Goal: Task Accomplishment & Management: Use online tool/utility

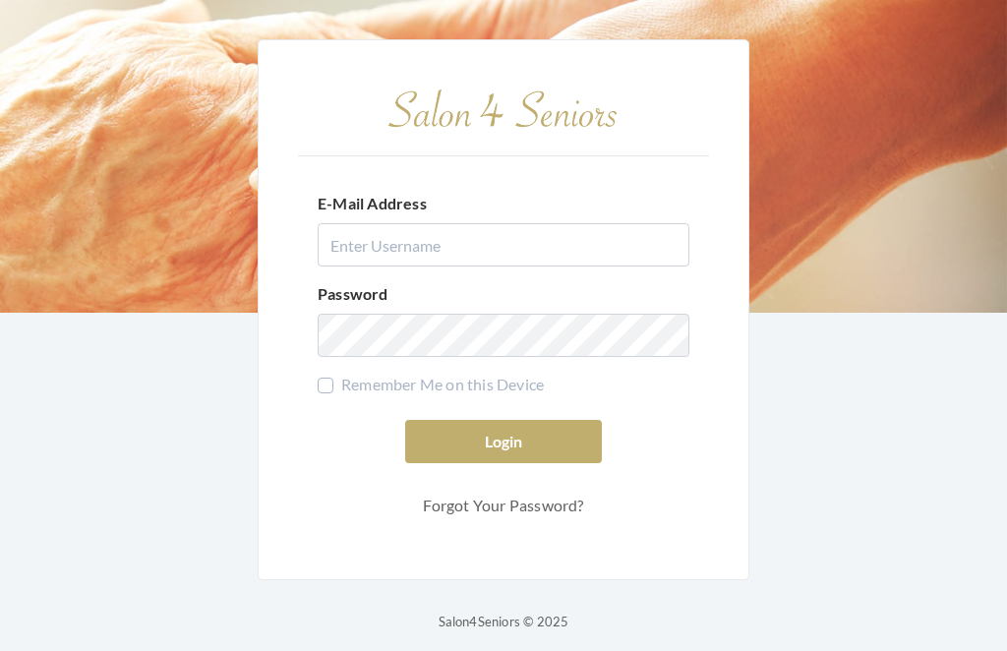
click at [717, 461] on div "E-Mail Address Password Remember Me on this Device Login Forgot Your Password?" at bounding box center [504, 309] width 492 height 541
click at [709, 483] on div "E-Mail Address Password Remember Me on this Device Login Forgot Your Password?" at bounding box center [504, 309] width 492 height 541
click at [639, 508] on div "Login Forgot Your Password?" at bounding box center [504, 472] width 372 height 104
click at [555, 580] on div "E-Mail Address Password Remember Me on this Device Login Forgot Your Password?" at bounding box center [504, 309] width 492 height 541
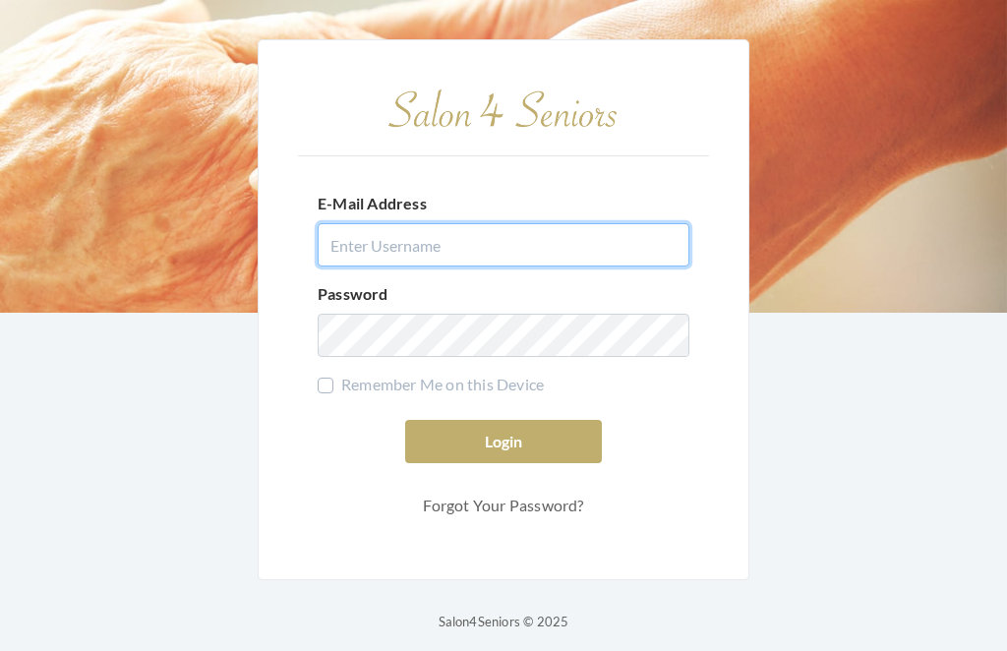
click at [455, 267] on input "E-Mail Address" at bounding box center [504, 244] width 372 height 43
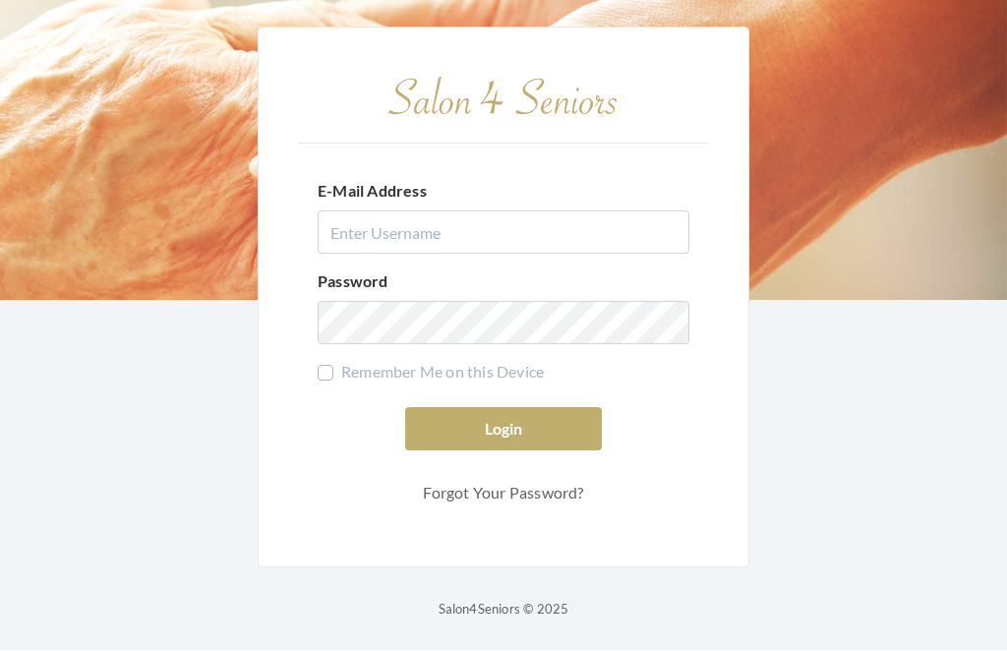
scroll to position [65, 0]
click at [526, 598] on p "Salon4Seniors © 2025" at bounding box center [504, 610] width 131 height 24
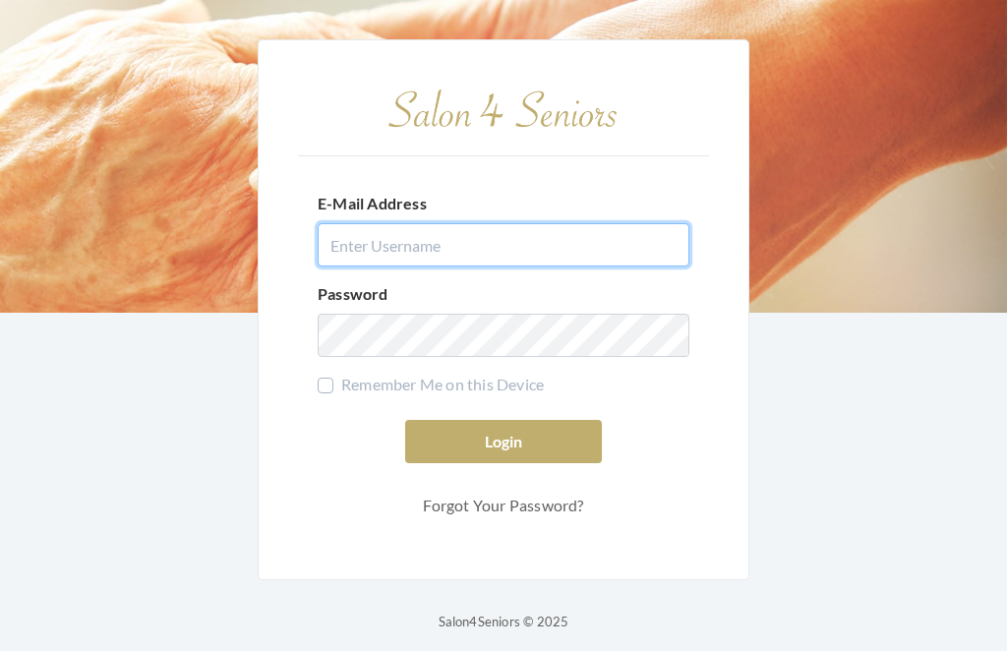
click at [515, 267] on input "E-Mail Address" at bounding box center [504, 244] width 372 height 43
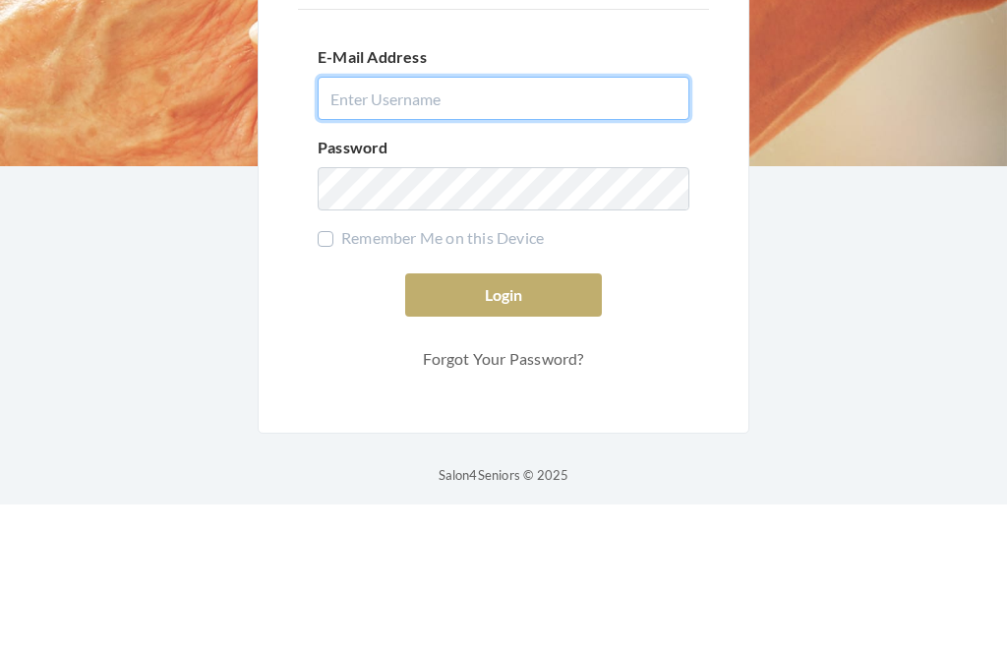
type input "dianewilson229@gmail.com"
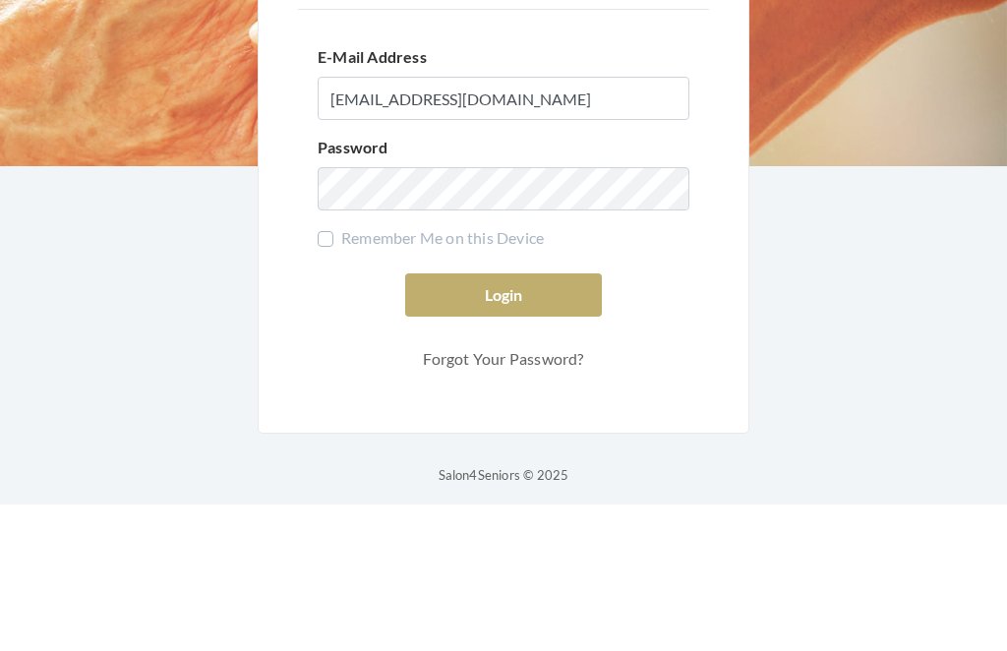
scroll to position [65, 0]
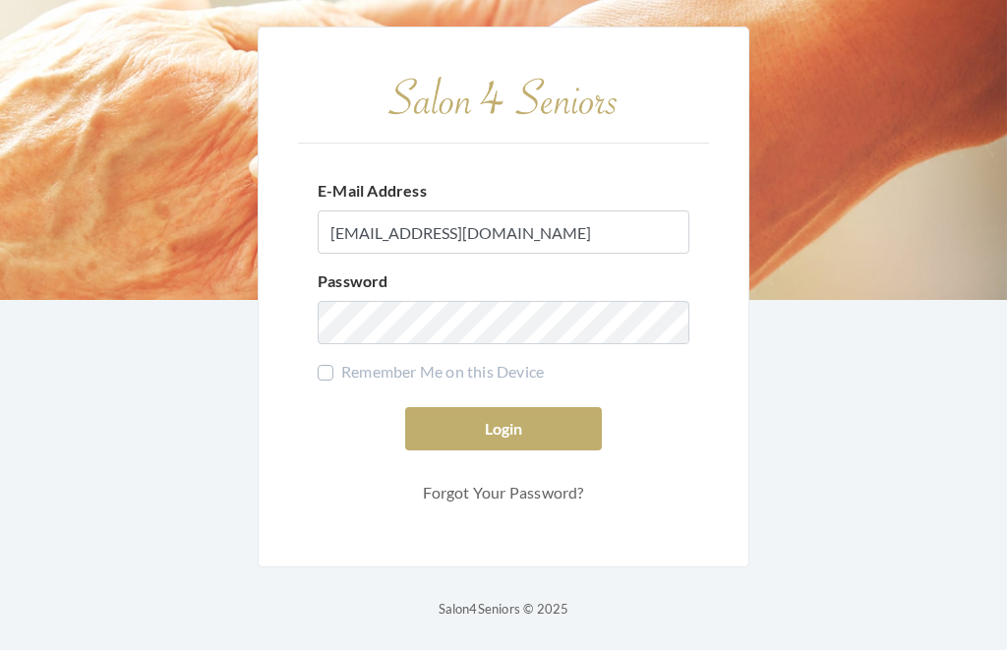
click at [514, 408] on button "Login" at bounding box center [503, 429] width 197 height 43
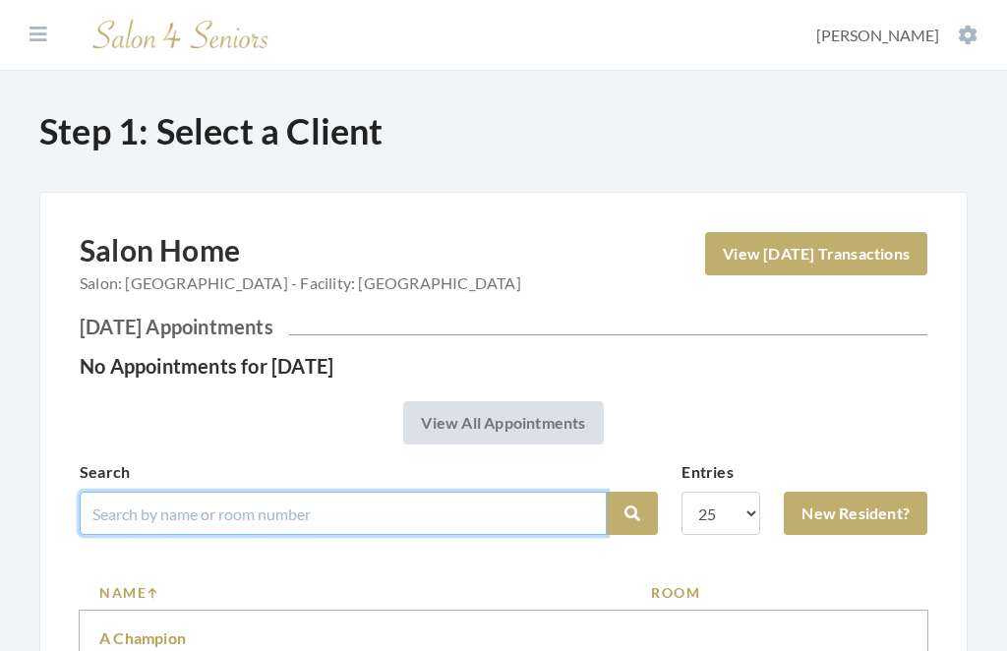
click at [453, 507] on input "search" at bounding box center [343, 513] width 527 height 43
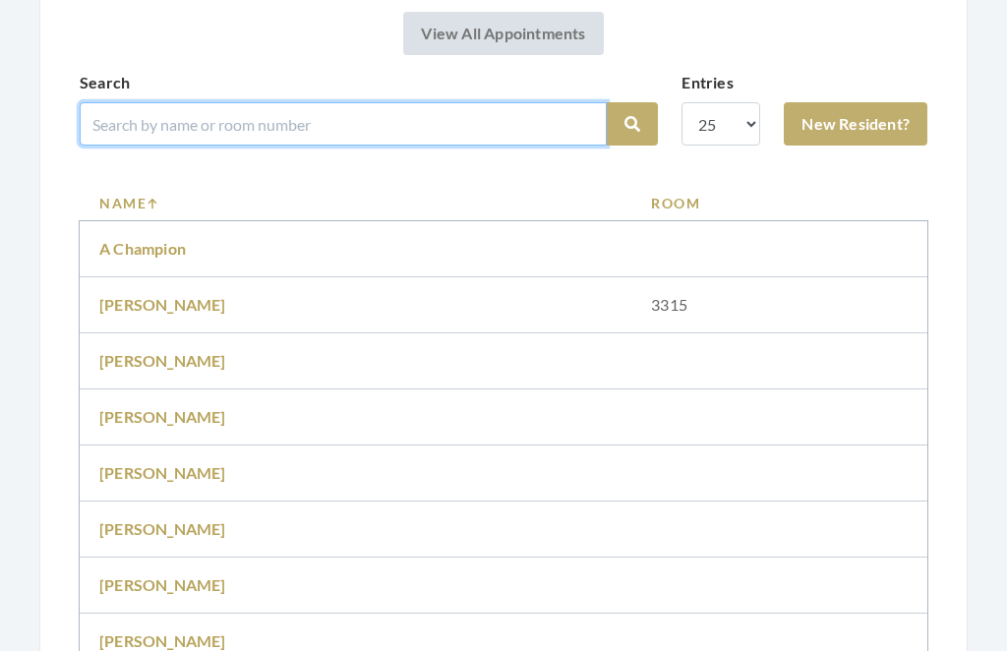
scroll to position [389, 0]
type input "Parri"
click at [632, 124] on button "Search" at bounding box center [632, 124] width 51 height 43
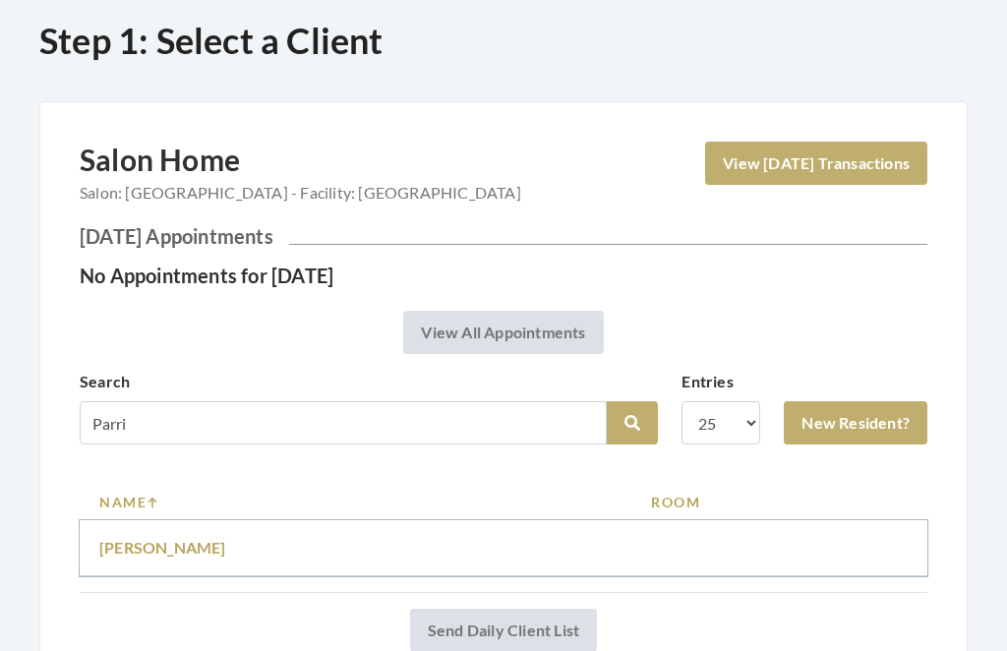
scroll to position [90, 0]
click at [165, 554] on link "Jerry Parrish" at bounding box center [162, 547] width 127 height 19
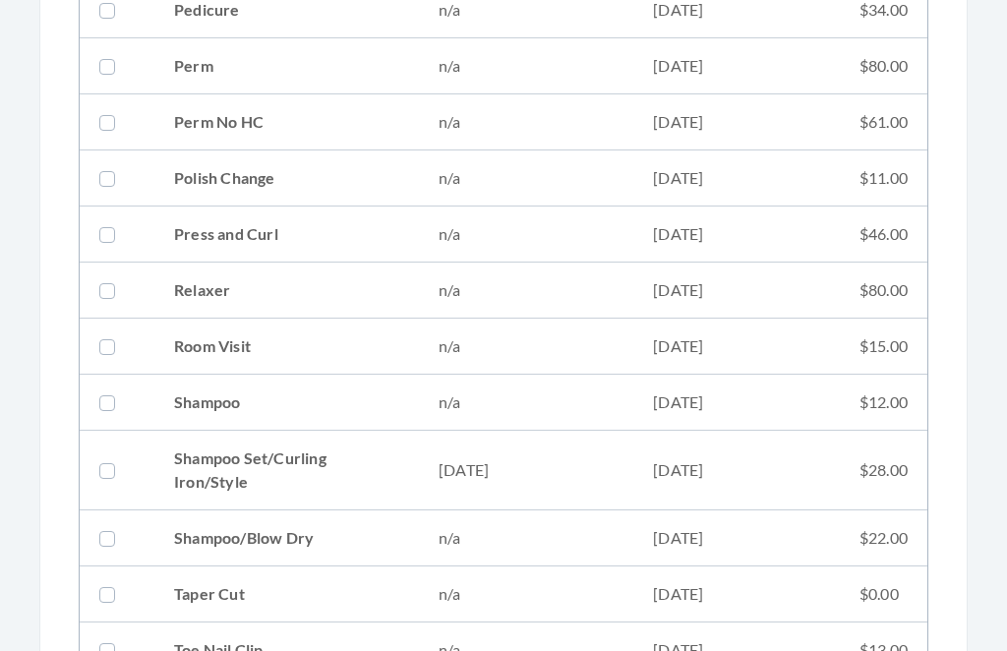
click at [378, 469] on td "Shampoo Set/Curling Iron/Style" at bounding box center [286, 472] width 265 height 80
checkbox input "true"
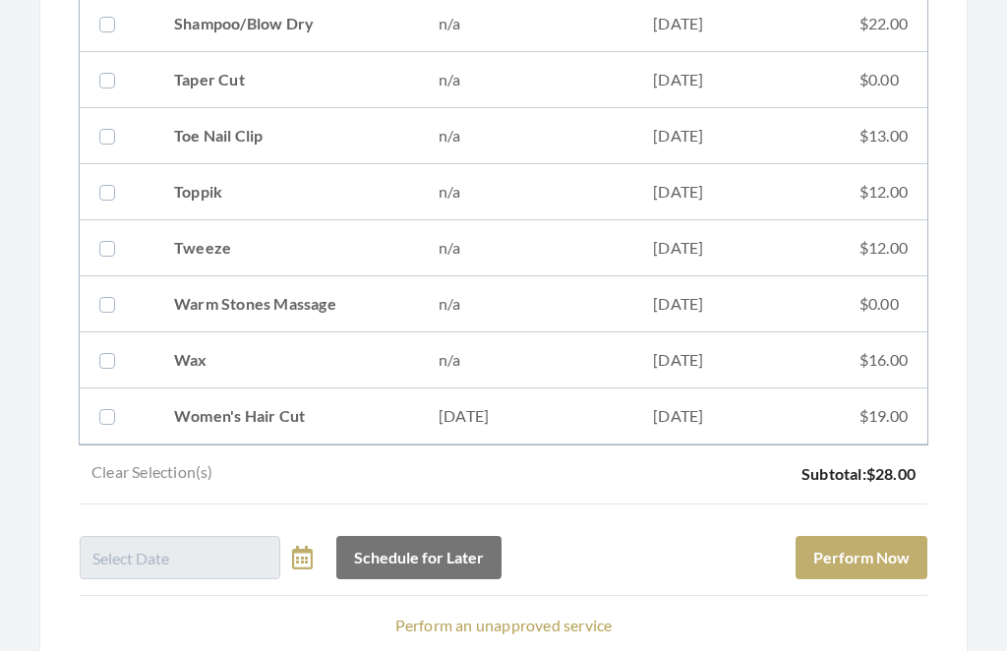
scroll to position [2662, 0]
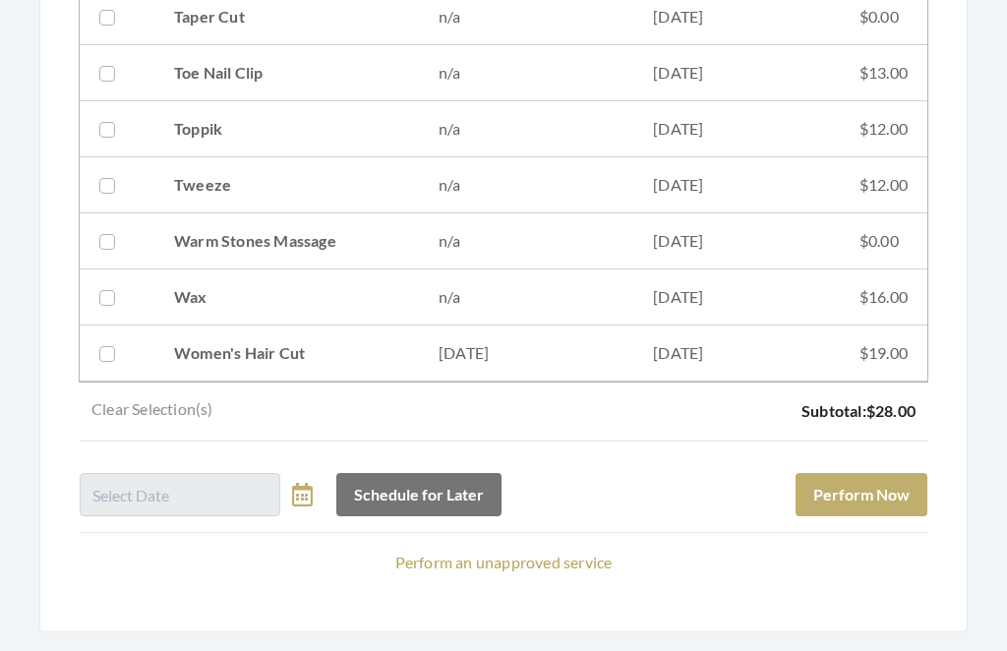
click at [895, 498] on button "Perform Now" at bounding box center [862, 495] width 132 height 43
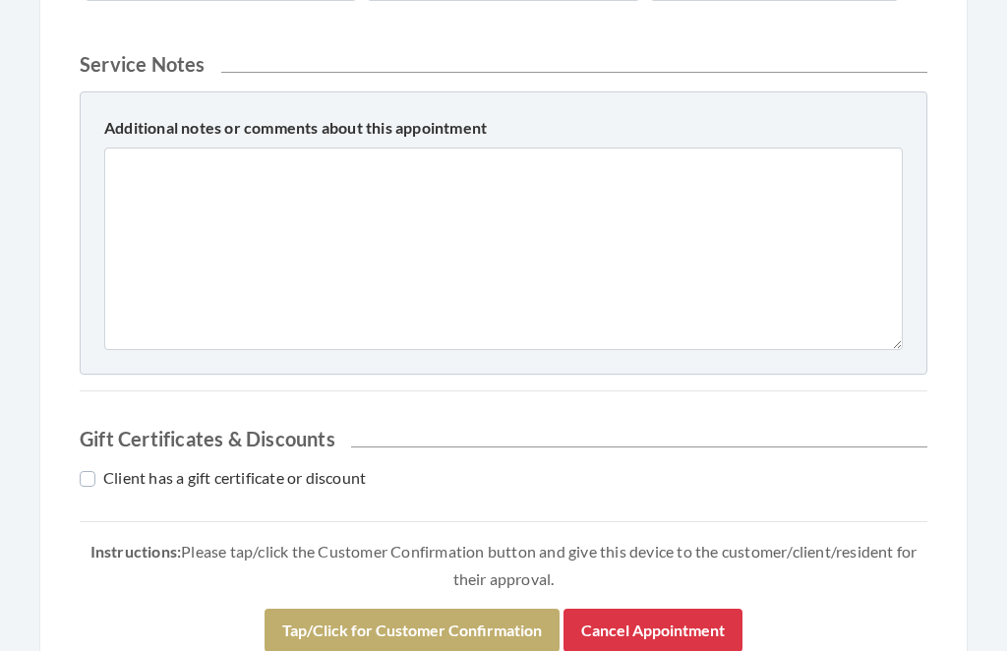
scroll to position [870, 0]
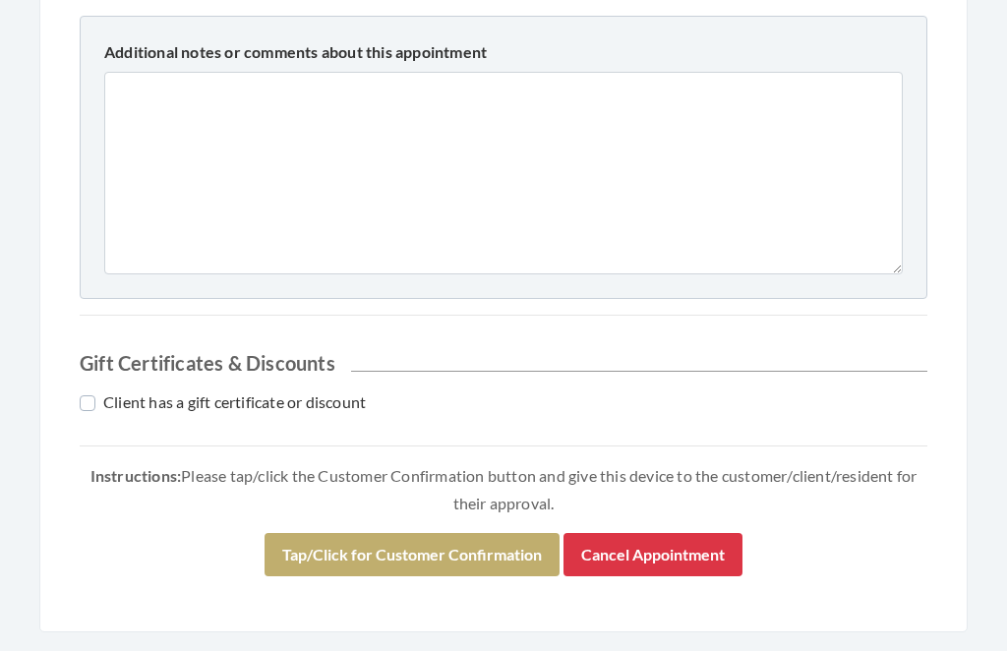
click at [444, 560] on button "Tap/Click for Customer Confirmation" at bounding box center [412, 555] width 295 height 43
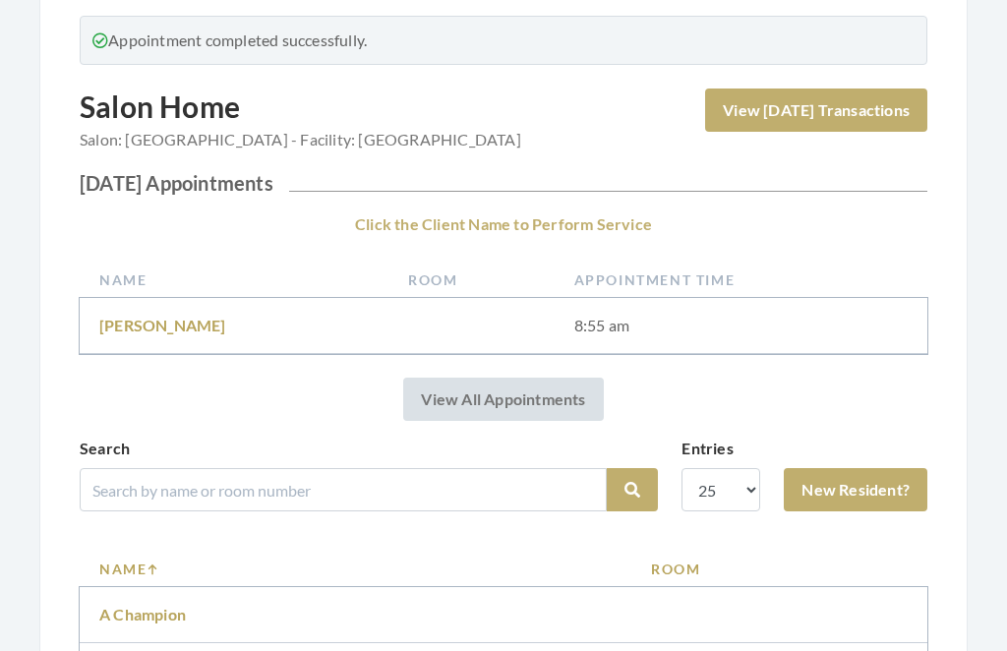
scroll to position [220, 0]
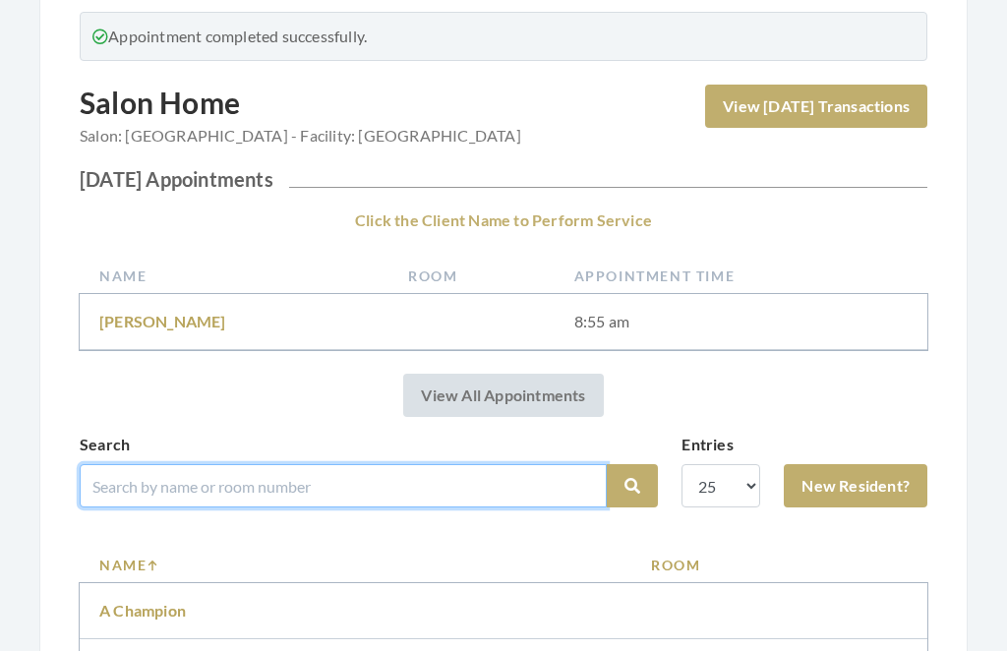
click at [455, 479] on input "search" at bounding box center [343, 485] width 527 height 43
type input "Tayl"
click at [632, 486] on button "Search" at bounding box center [632, 485] width 51 height 43
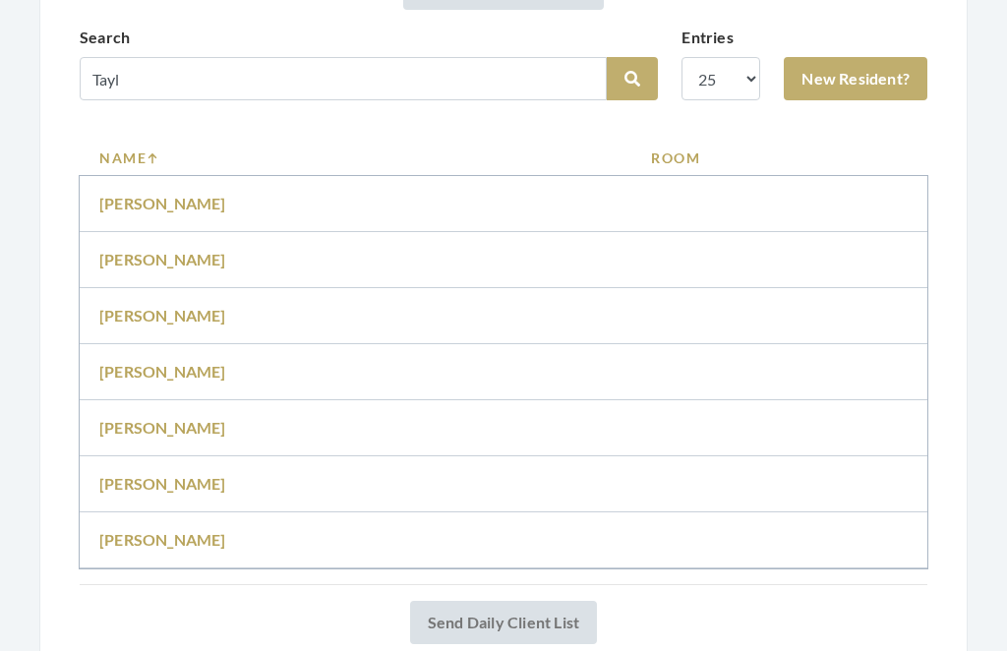
scroll to position [622, 0]
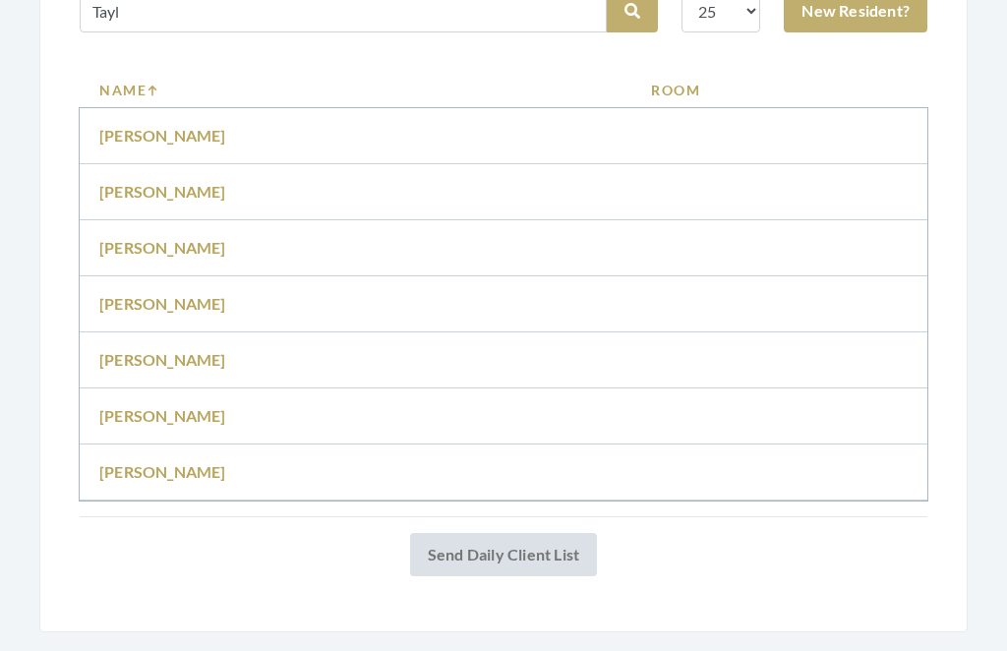
click at [171, 134] on link "[PERSON_NAME]" at bounding box center [162, 136] width 127 height 19
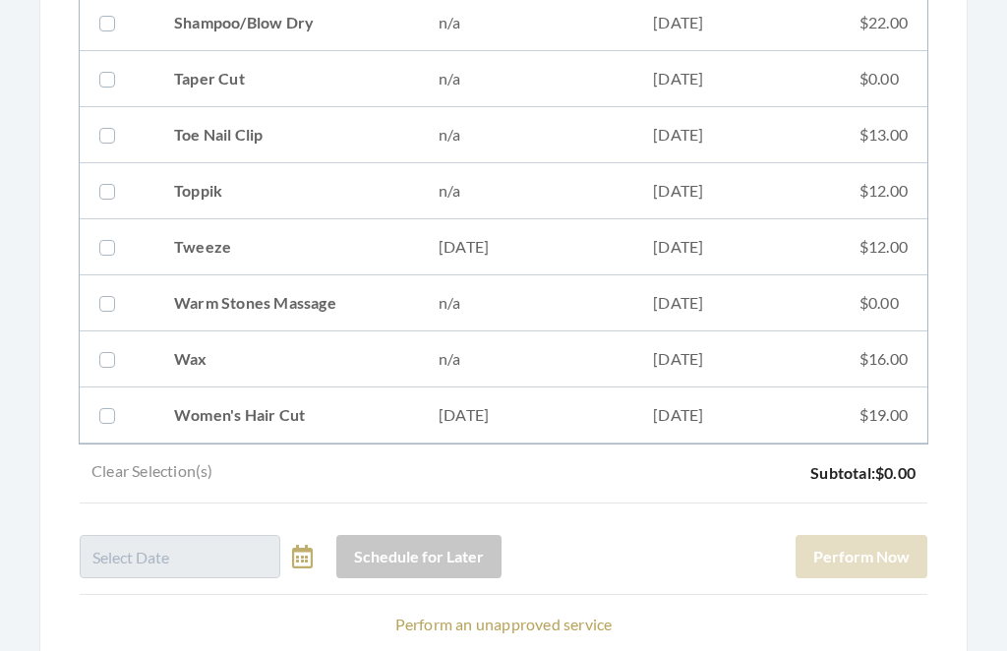
scroll to position [2662, 0]
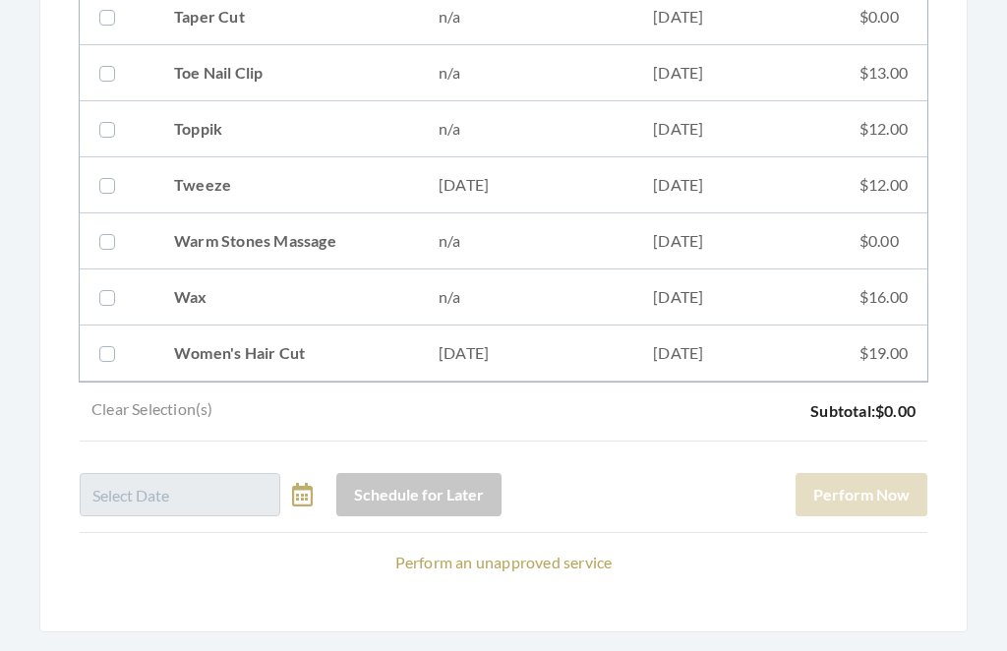
click at [894, 362] on td "$19.00" at bounding box center [884, 355] width 88 height 56
checkbox input "true"
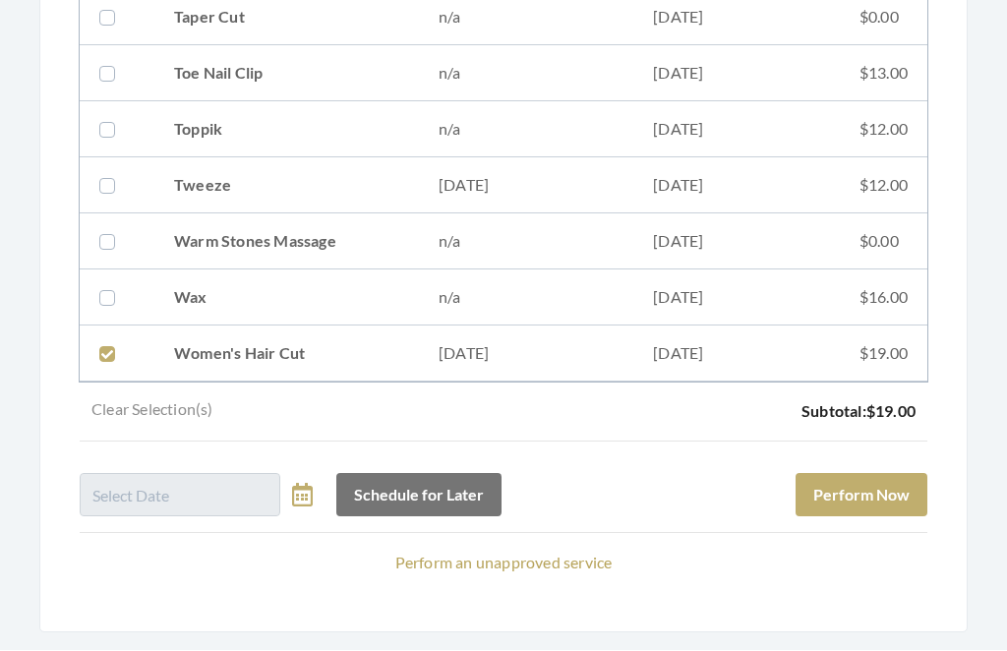
click at [859, 491] on button "Perform Now" at bounding box center [862, 495] width 132 height 43
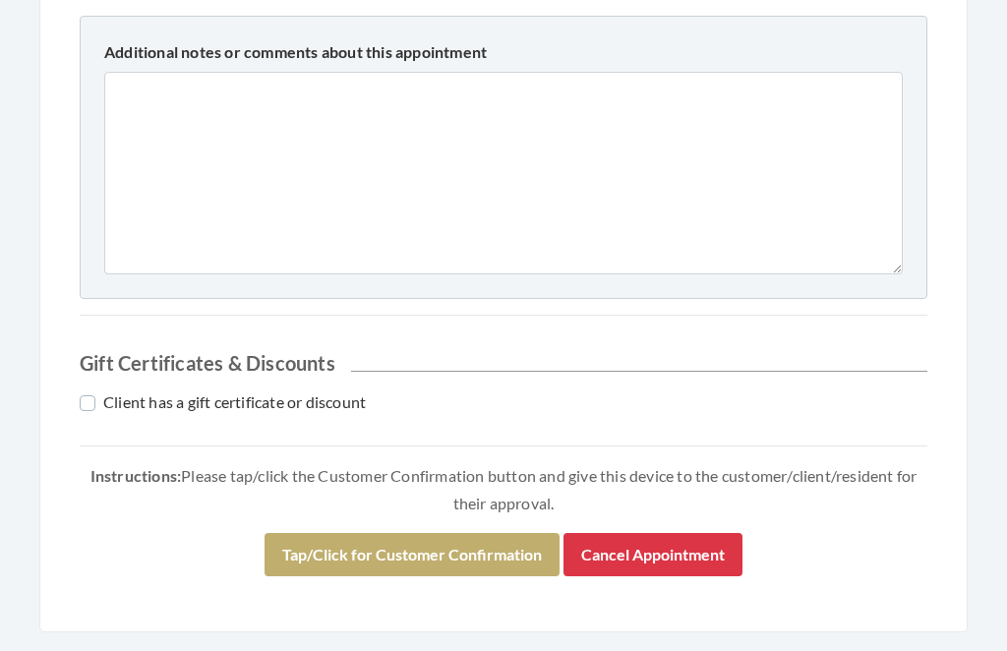
click at [448, 556] on button "Tap/Click for Customer Confirmation" at bounding box center [412, 555] width 295 height 43
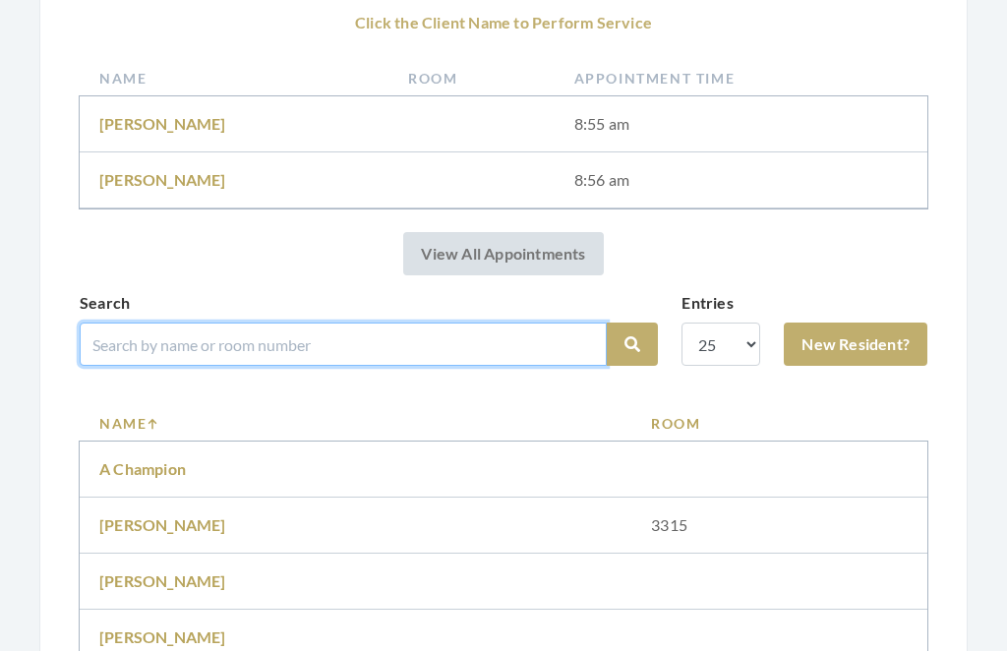
click at [470, 337] on input "search" at bounding box center [343, 344] width 527 height 43
type input "[PERSON_NAME]"
click at [632, 344] on button "Search" at bounding box center [632, 345] width 51 height 43
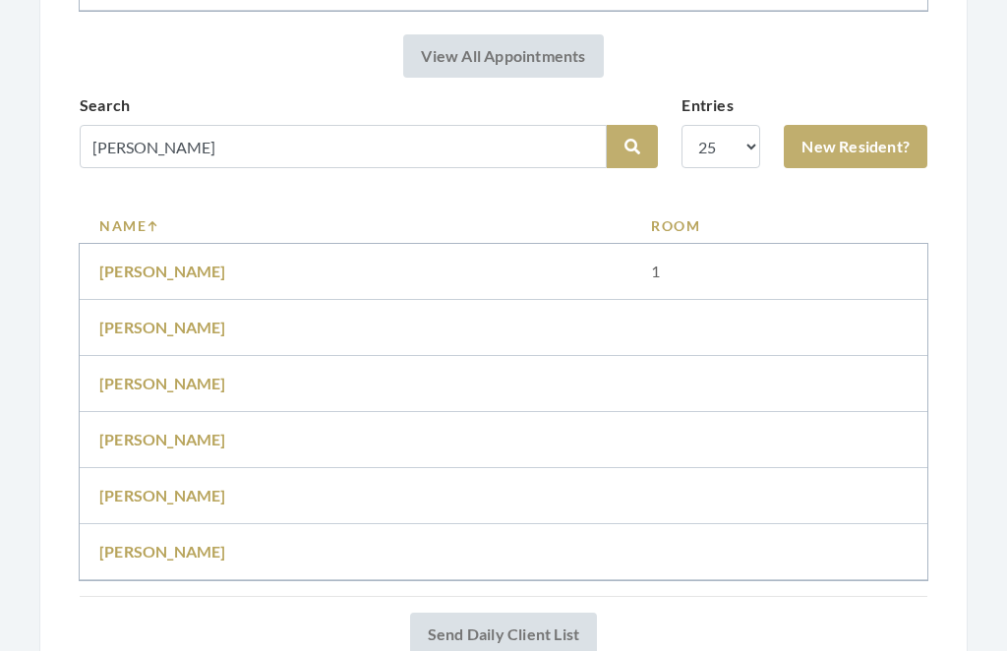
scroll to position [622, 0]
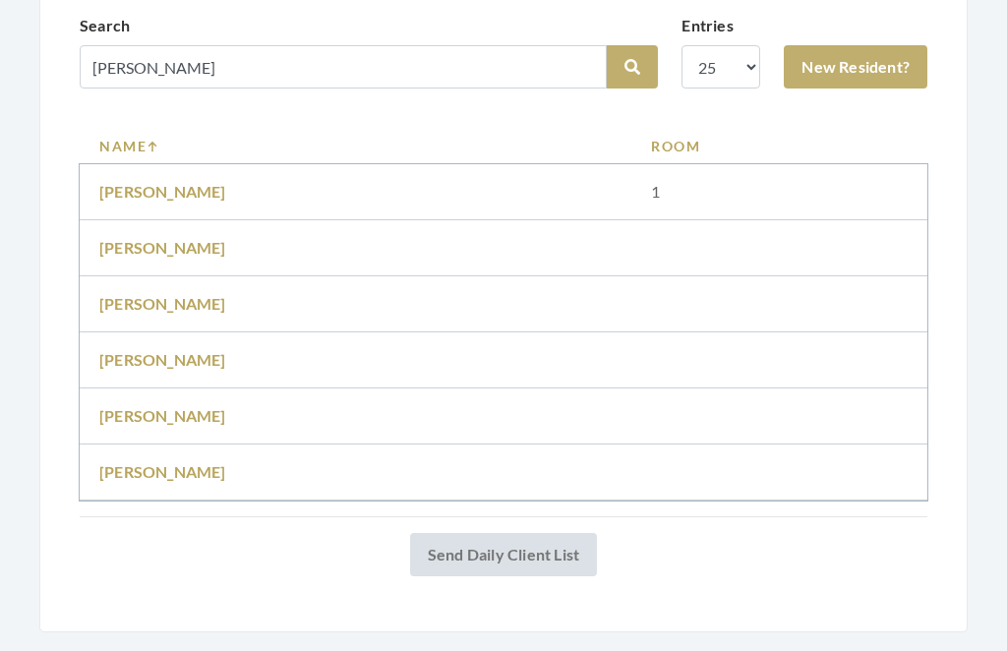
click at [165, 200] on link "[PERSON_NAME]" at bounding box center [162, 192] width 127 height 19
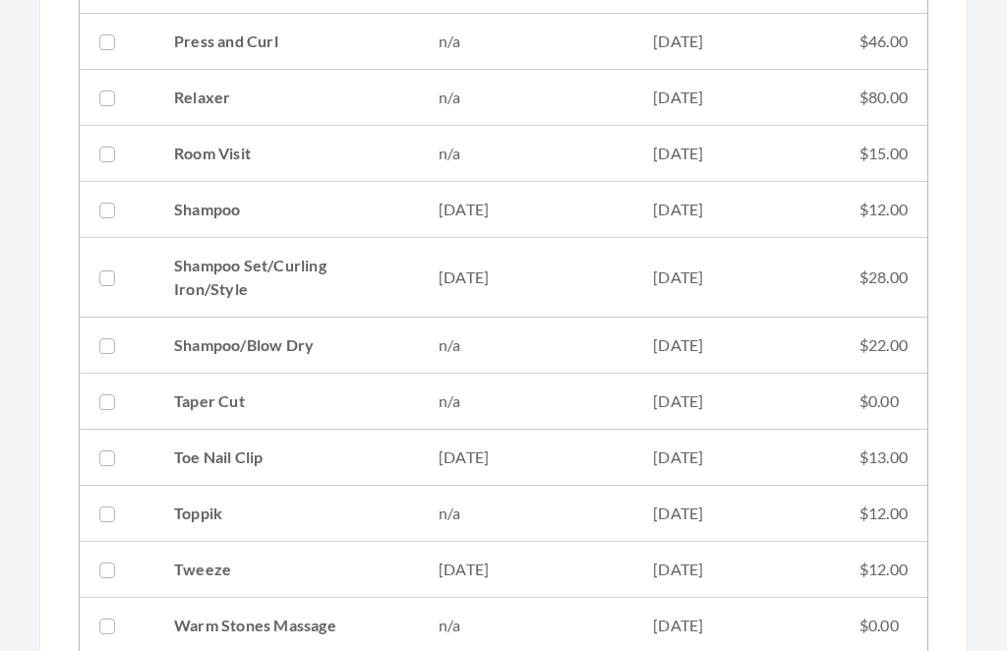
scroll to position [2362, 0]
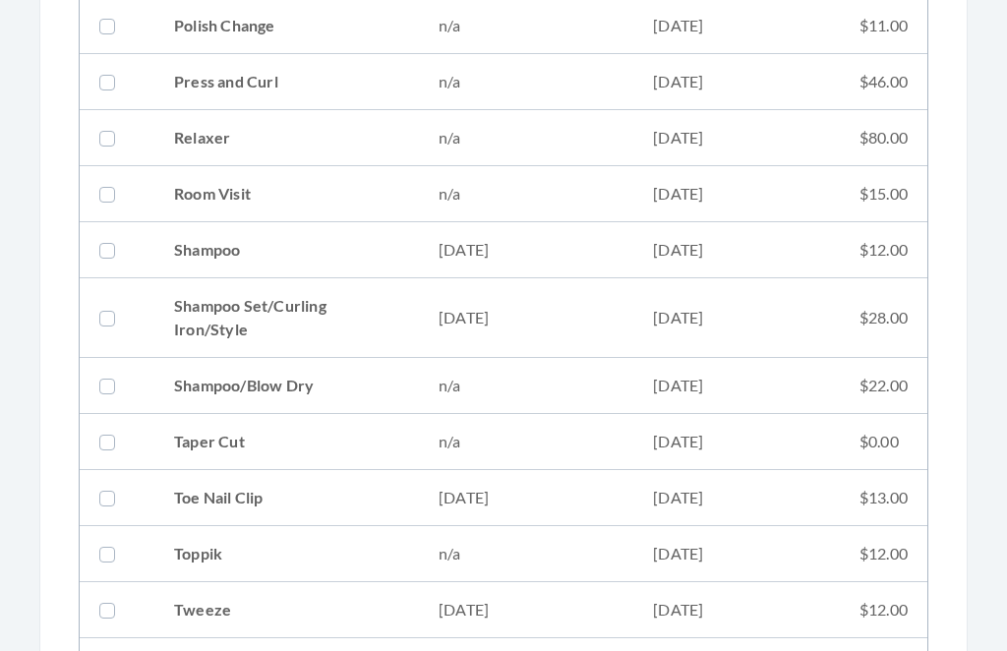
click at [715, 325] on td "09/16/2025" at bounding box center [736, 318] width 207 height 80
checkbox input "true"
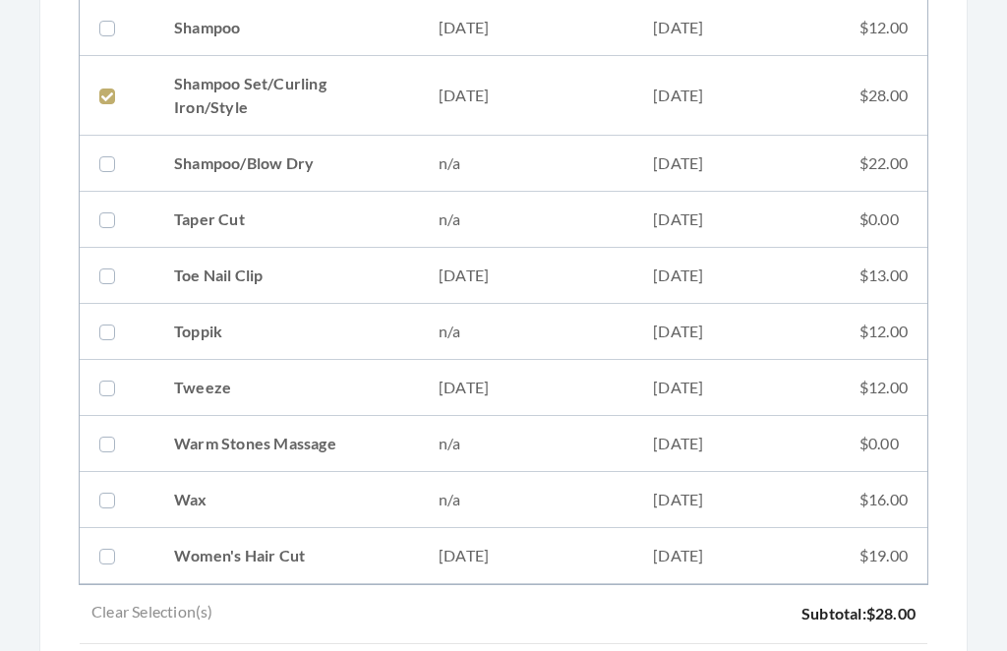
scroll to position [2786, 0]
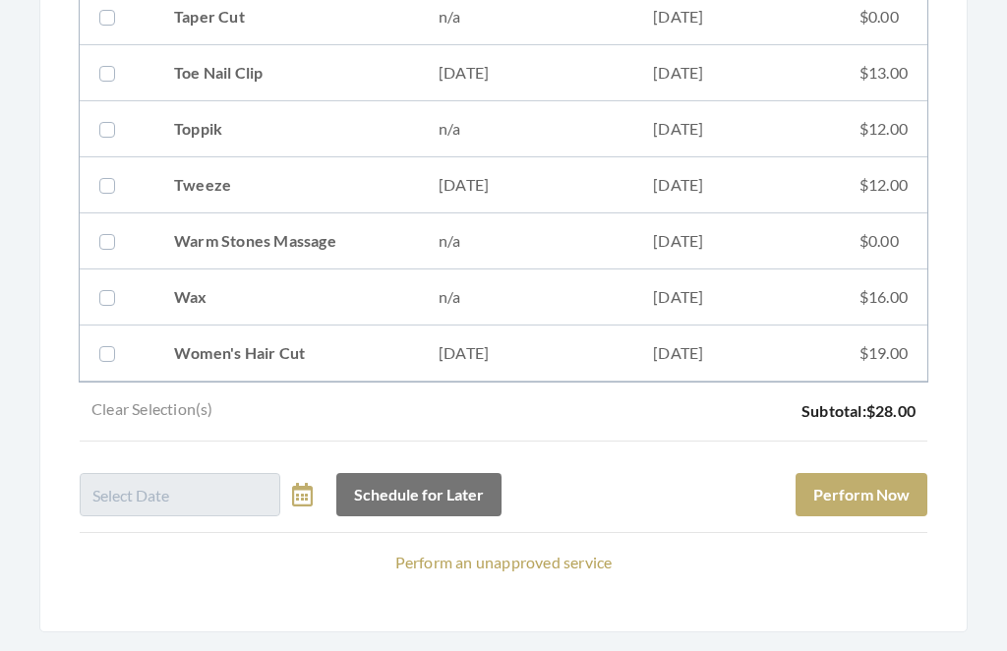
click at [898, 493] on button "Perform Now" at bounding box center [862, 495] width 132 height 43
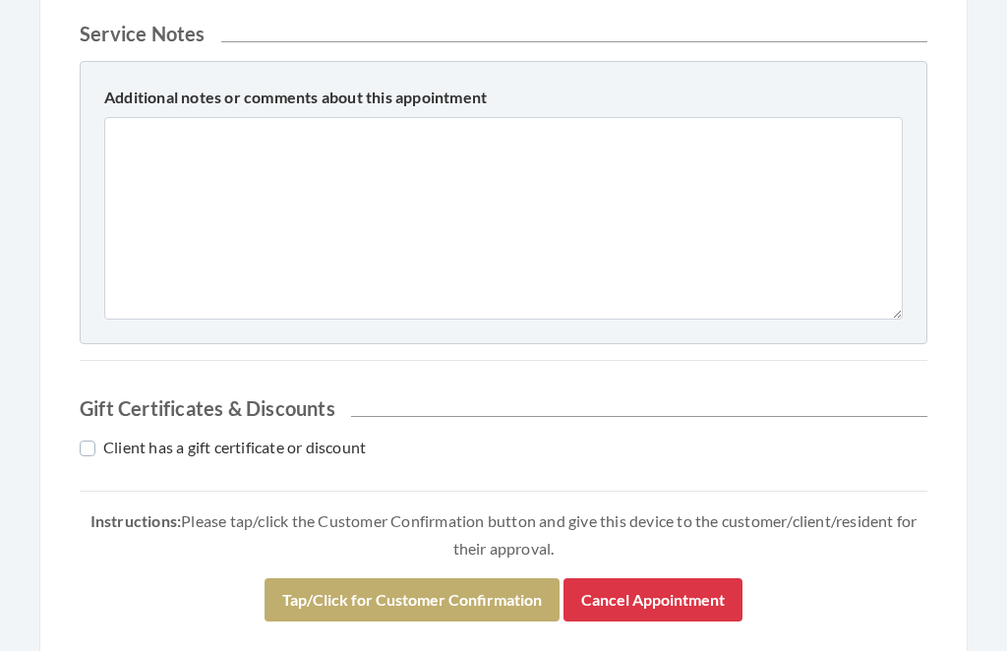
scroll to position [993, 0]
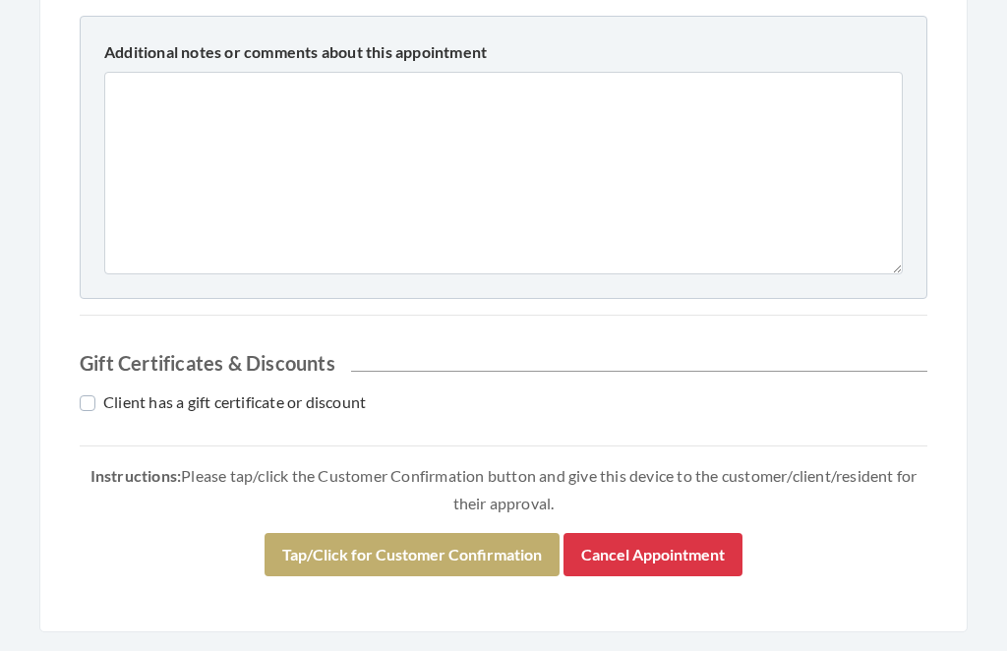
click at [471, 560] on button "Tap/Click for Customer Confirmation" at bounding box center [412, 555] width 295 height 43
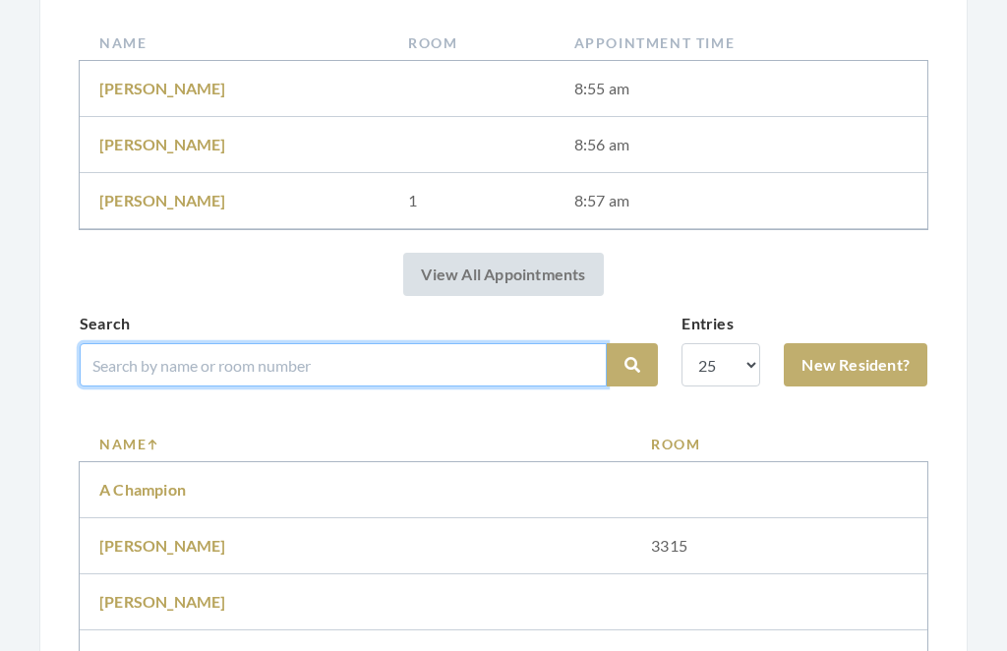
click at [460, 359] on input "search" at bounding box center [343, 364] width 527 height 43
type input "[PERSON_NAME]"
click at [632, 365] on button "Search" at bounding box center [632, 365] width 51 height 43
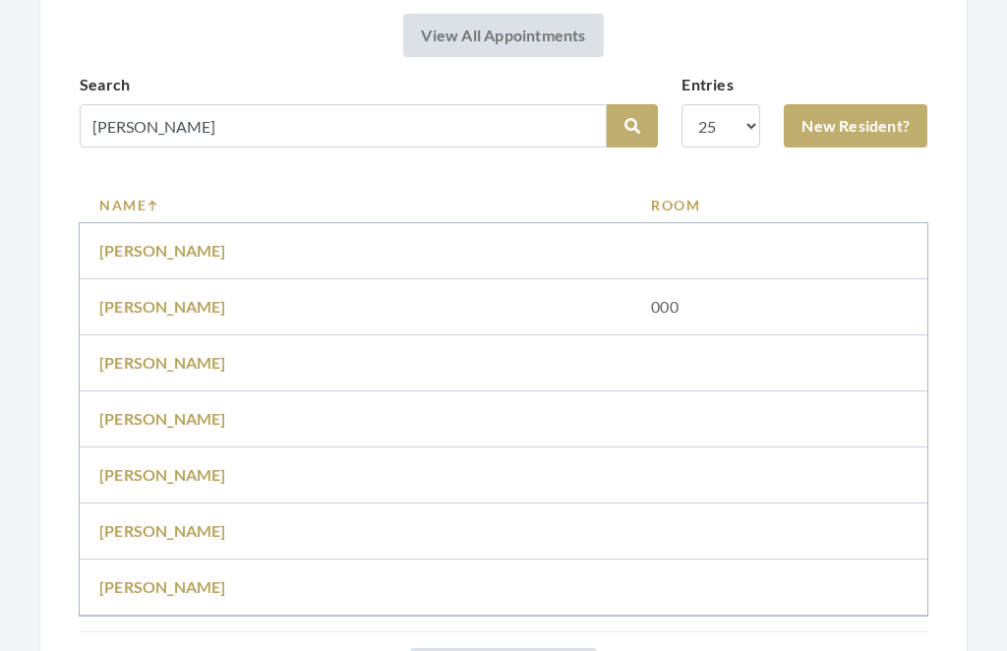
scroll to position [621, 0]
click at [149, 595] on link "[PERSON_NAME]" at bounding box center [162, 585] width 127 height 19
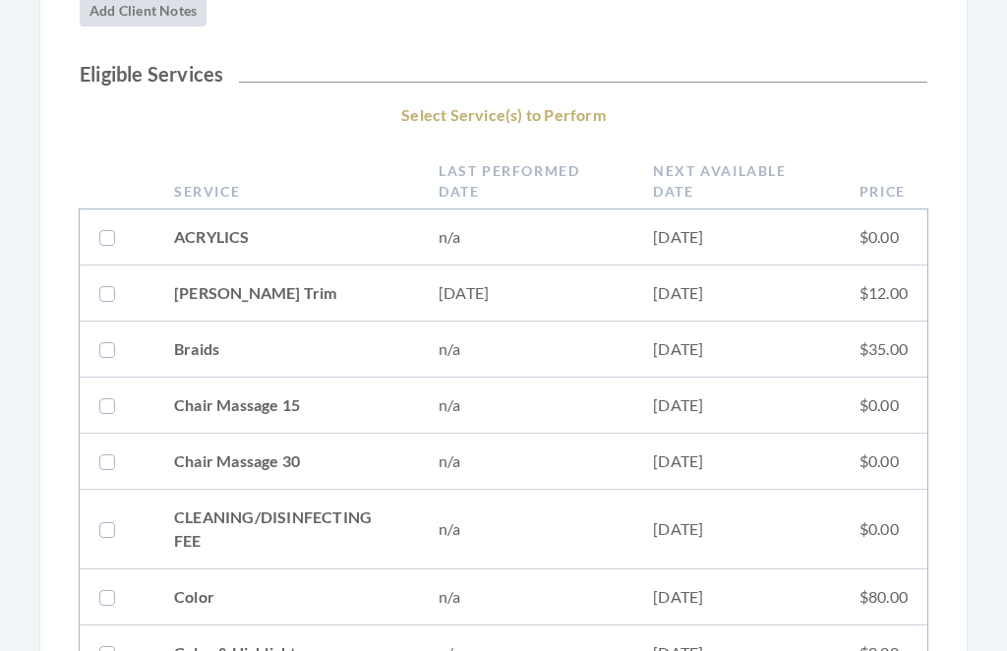
scroll to position [320, 0]
click at [827, 287] on td "[DATE]" at bounding box center [736, 295] width 207 height 56
checkbox input "true"
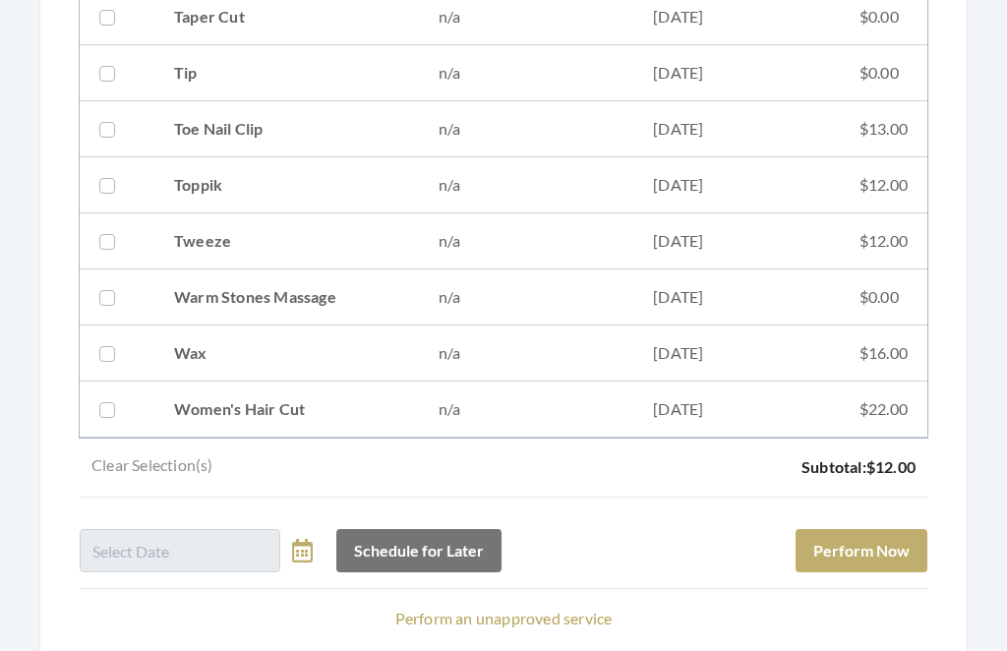
scroll to position [2830, 0]
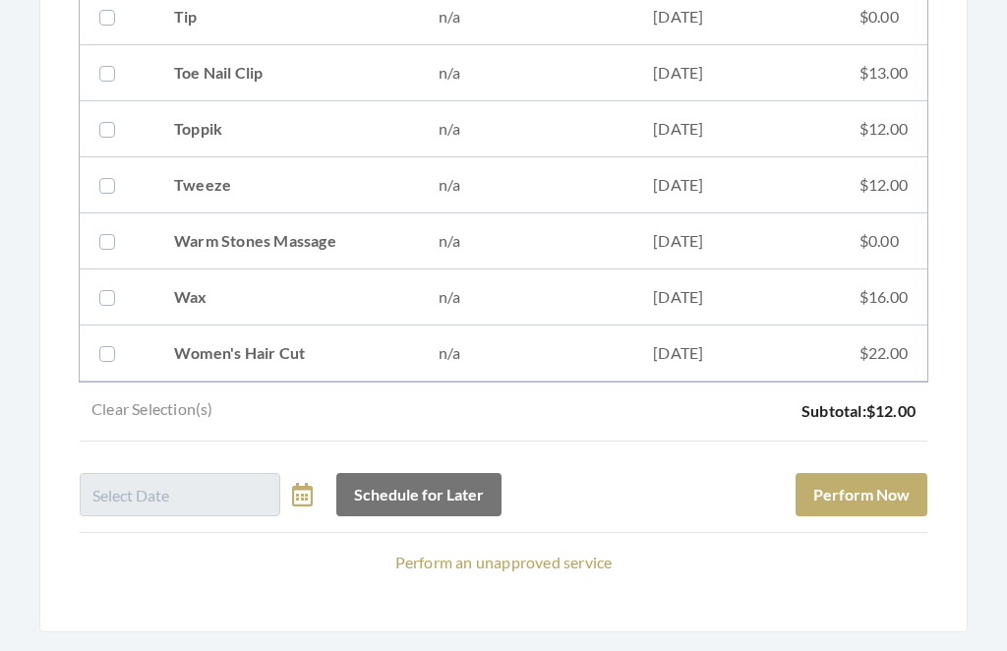
click at [874, 498] on button "Perform Now" at bounding box center [862, 495] width 132 height 43
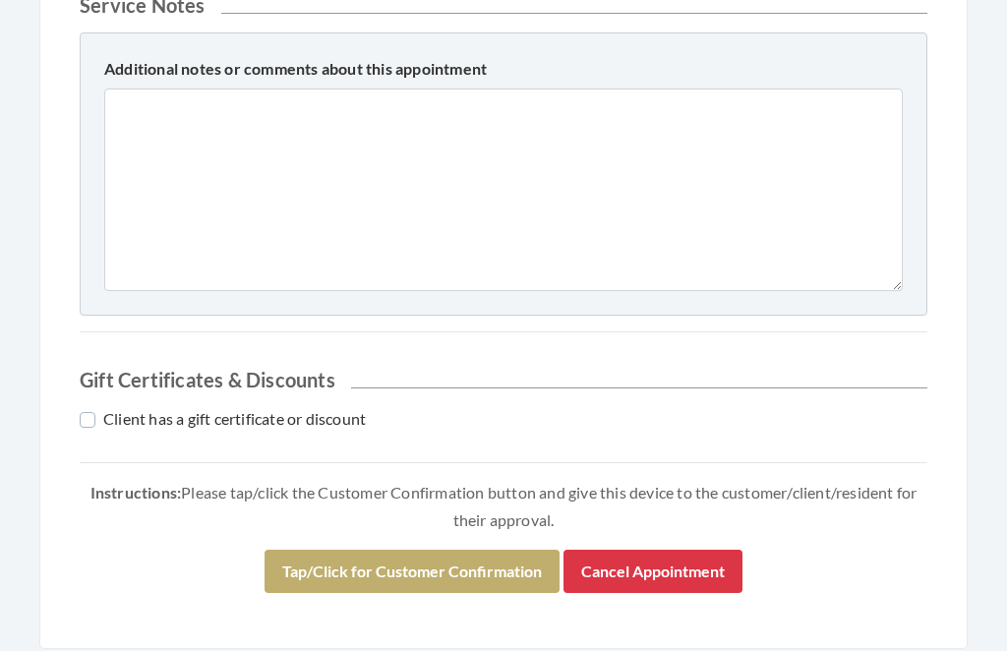
scroll to position [870, 0]
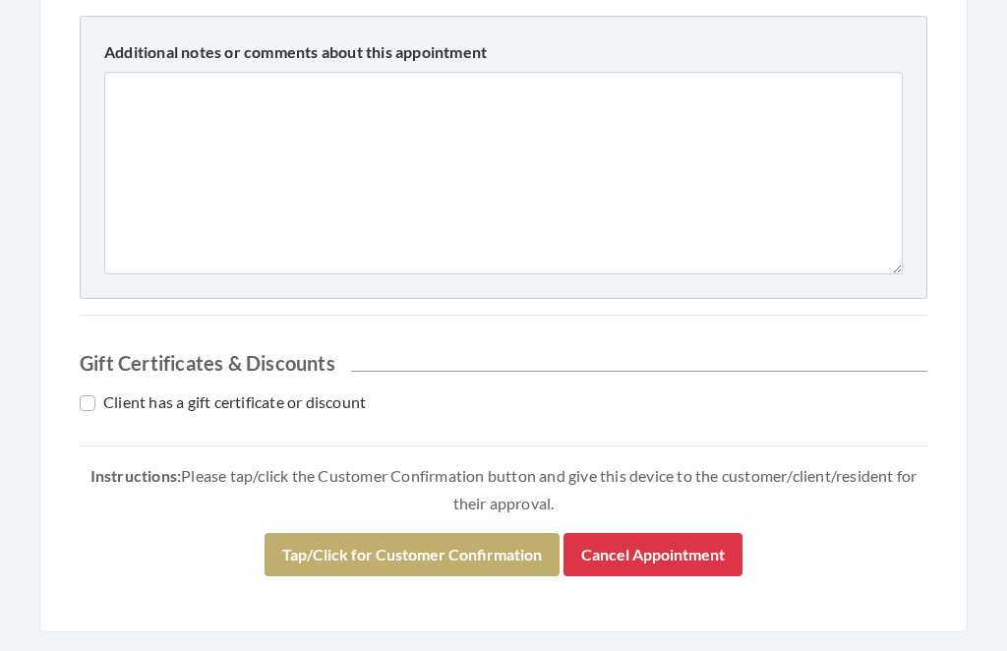
click at [461, 547] on button "Tap/Click for Customer Confirmation" at bounding box center [412, 555] width 295 height 43
